Goal: Task Accomplishment & Management: Use online tool/utility

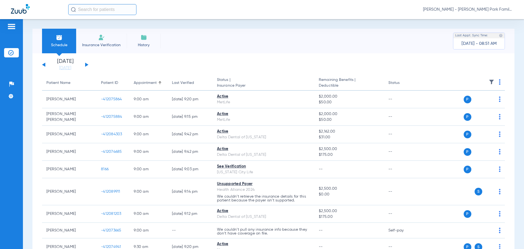
click at [489, 82] on img at bounding box center [491, 81] width 5 height 5
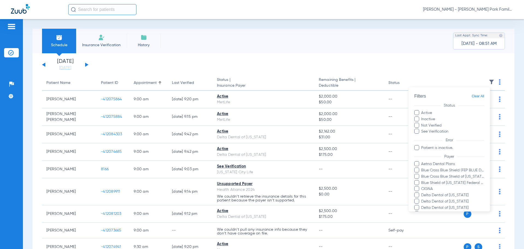
click at [86, 64] on div at bounding box center [262, 124] width 524 height 249
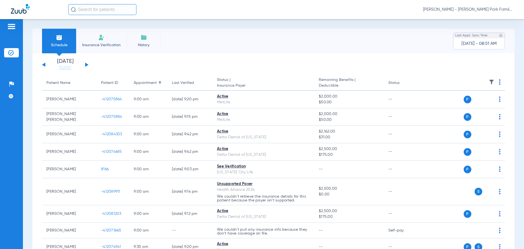
click at [86, 64] on button at bounding box center [86, 64] width 3 height 4
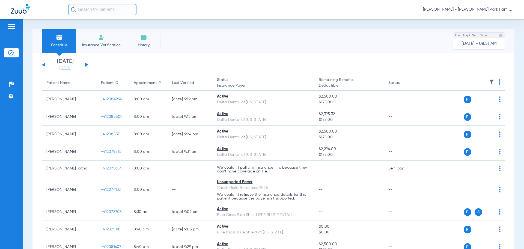
click at [491, 82] on th at bounding box center [463, 82] width 84 height 15
click at [489, 82] on img at bounding box center [491, 81] width 5 height 5
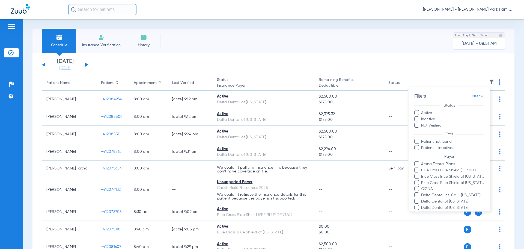
scroll to position [124, 0]
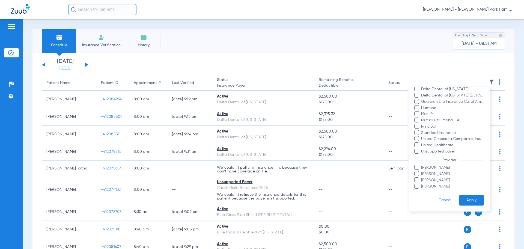
click at [435, 168] on span "[PERSON_NAME]" at bounding box center [452, 168] width 63 height 6
click at [422, 171] on input "[PERSON_NAME]" at bounding box center [422, 171] width 0 height 0
click at [465, 199] on button "Apply" at bounding box center [471, 200] width 25 height 11
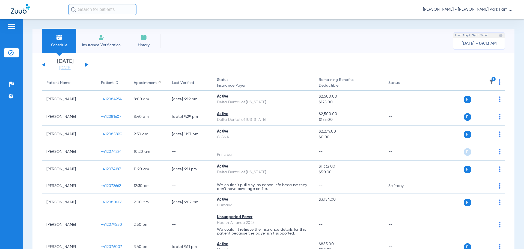
click at [491, 79] on icon "1" at bounding box center [493, 79] width 5 height 5
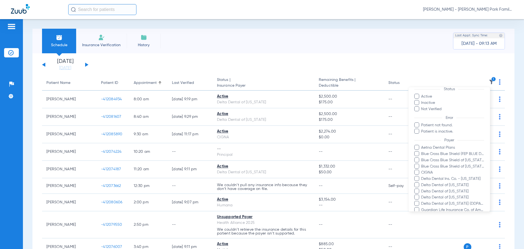
scroll to position [124, 0]
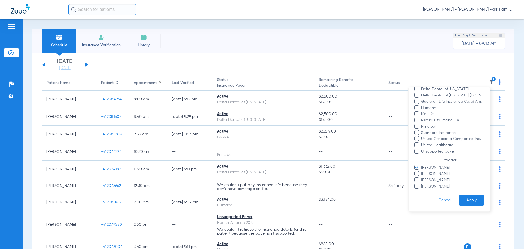
click at [424, 169] on span "[PERSON_NAME]" at bounding box center [452, 168] width 63 height 6
click at [422, 171] on input "[PERSON_NAME]" at bounding box center [422, 171] width 0 height 0
click at [424, 173] on span "[PERSON_NAME]" at bounding box center [452, 174] width 63 height 6
click at [422, 177] on input "[PERSON_NAME]" at bounding box center [422, 177] width 0 height 0
click at [459, 196] on button "Apply" at bounding box center [471, 200] width 25 height 11
